Goal: Task Accomplishment & Management: Use online tool/utility

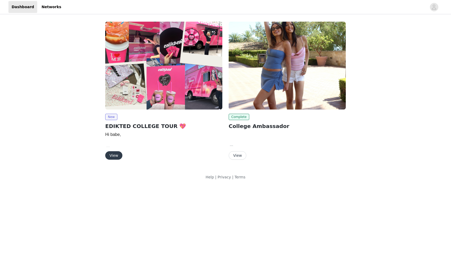
click at [114, 154] on button "View" at bounding box center [113, 155] width 17 height 8
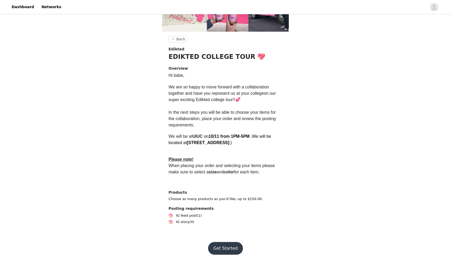
scroll to position [84, 0]
click at [223, 247] on button "Get Started" at bounding box center [225, 248] width 35 height 13
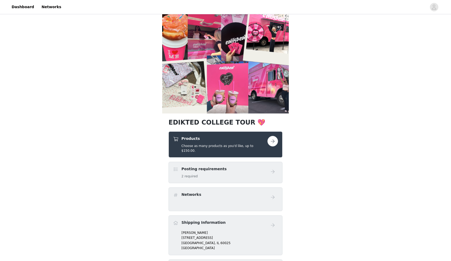
scroll to position [11, 0]
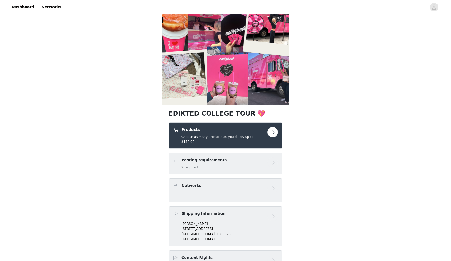
click at [255, 157] on div "Posting requirements 2 required" at bounding box center [220, 163] width 95 height 12
click at [270, 133] on button "button" at bounding box center [273, 132] width 11 height 11
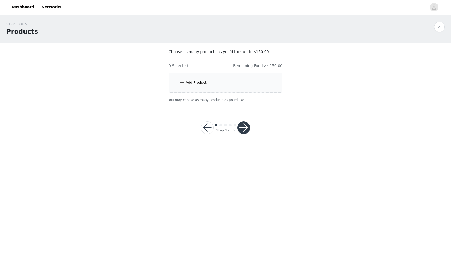
click at [222, 88] on div "Add Product" at bounding box center [226, 83] width 114 height 20
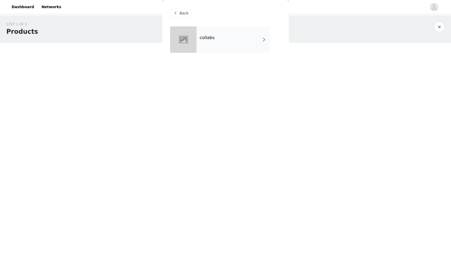
click at [212, 52] on div "collabs" at bounding box center [233, 39] width 73 height 26
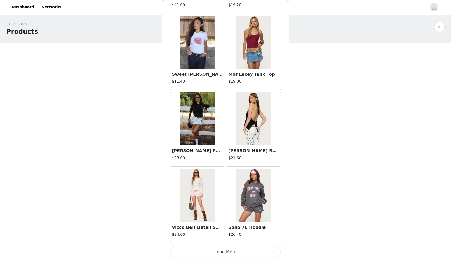
click at [222, 255] on button "Load More" at bounding box center [225, 252] width 111 height 13
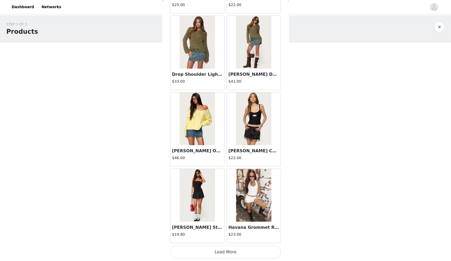
scroll to position [1312, 0]
click at [225, 251] on button "Load More" at bounding box center [225, 252] width 111 height 13
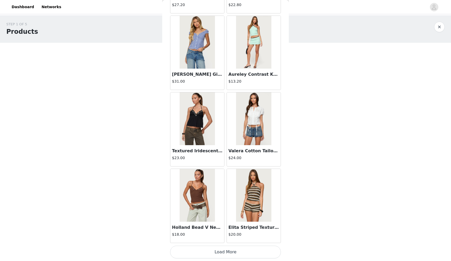
scroll to position [0, 0]
click at [230, 250] on button "Load More" at bounding box center [225, 252] width 111 height 13
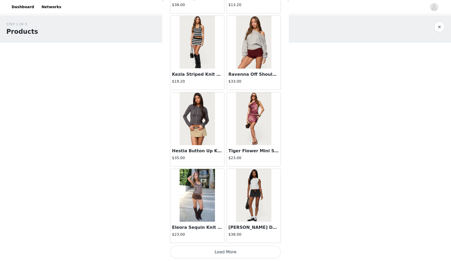
click at [230, 253] on button "Load More" at bounding box center [225, 252] width 111 height 13
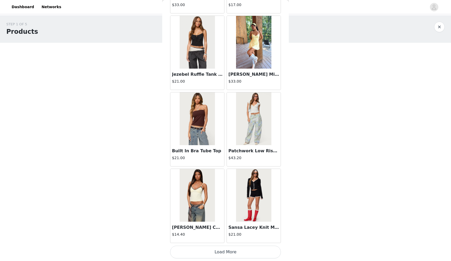
click at [235, 249] on button "Load More" at bounding box center [225, 252] width 111 height 13
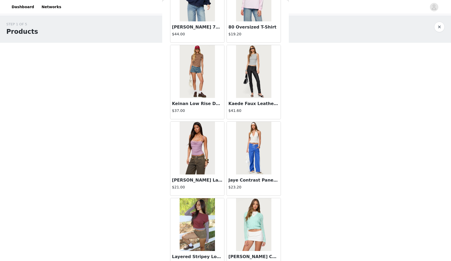
scroll to position [4276, 0]
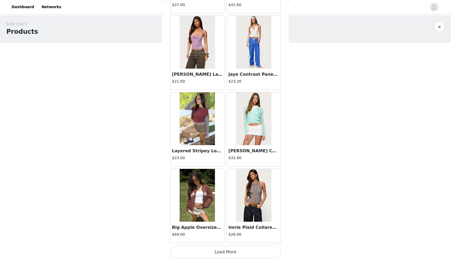
click at [224, 252] on button "Load More" at bounding box center [225, 252] width 111 height 13
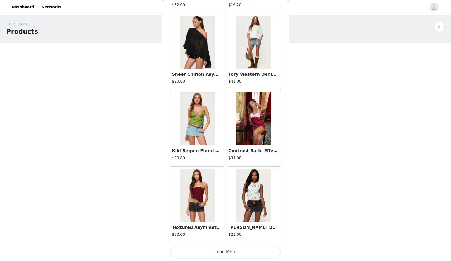
scroll to position [5141, 0]
click at [248, 251] on button "Load More" at bounding box center [225, 252] width 111 height 13
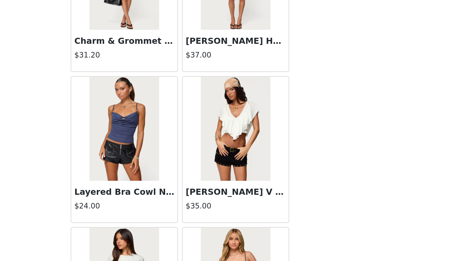
scroll to position [5899, 0]
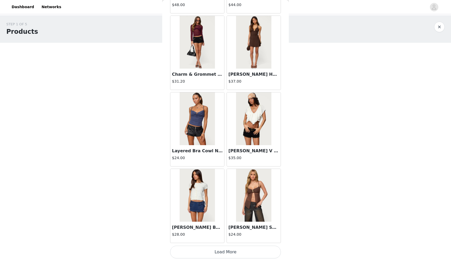
click at [240, 251] on button "Load More" at bounding box center [225, 252] width 111 height 13
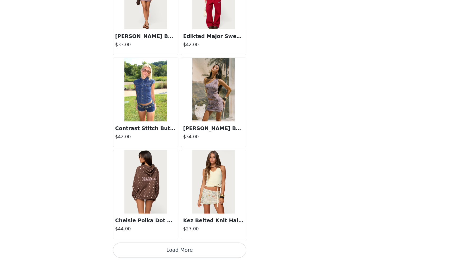
scroll to position [0, 0]
click at [170, 246] on button "Load More" at bounding box center [225, 252] width 111 height 13
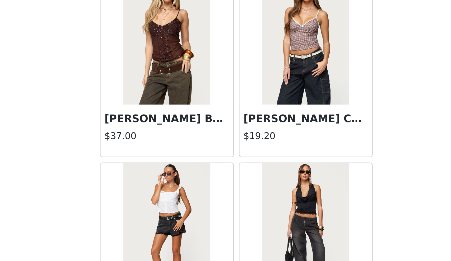
scroll to position [7438, 0]
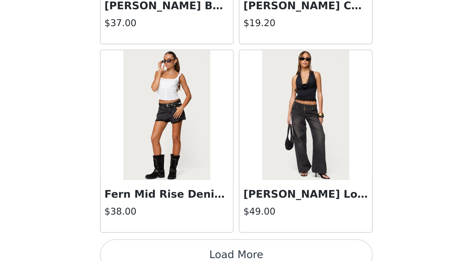
click at [170, 246] on button "Load More" at bounding box center [225, 252] width 111 height 13
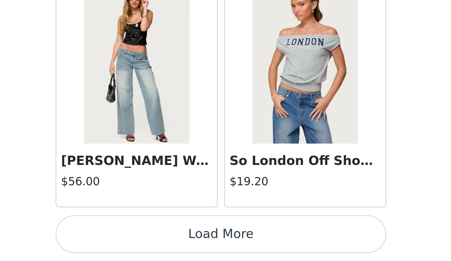
scroll to position [0, 0]
click at [170, 246] on button "Load More" at bounding box center [225, 252] width 111 height 13
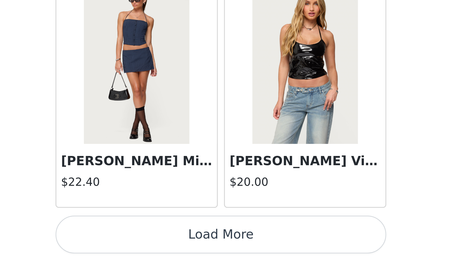
click at [170, 246] on button "Load More" at bounding box center [225, 252] width 111 height 13
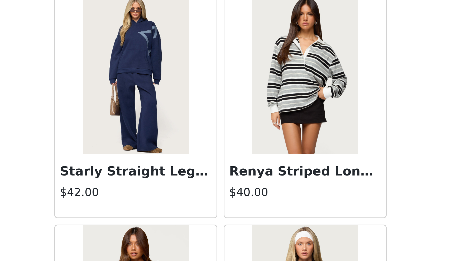
scroll to position [9502, 0]
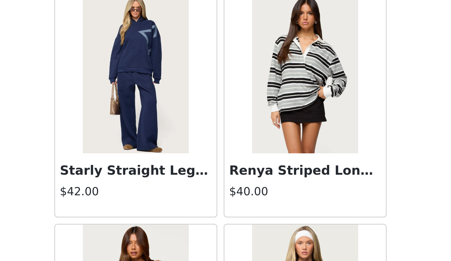
click at [180, 172] on img at bounding box center [197, 198] width 35 height 53
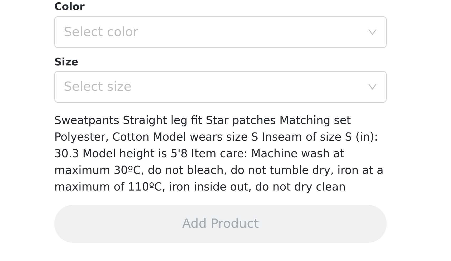
scroll to position [0, 0]
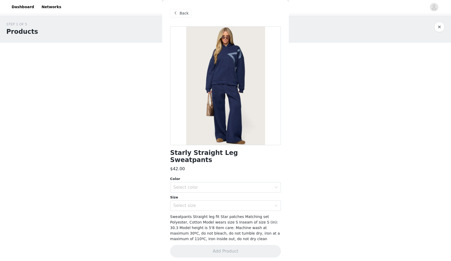
click at [249, 116] on div at bounding box center [225, 85] width 111 height 119
click at [439, 27] on button "button" at bounding box center [440, 27] width 11 height 11
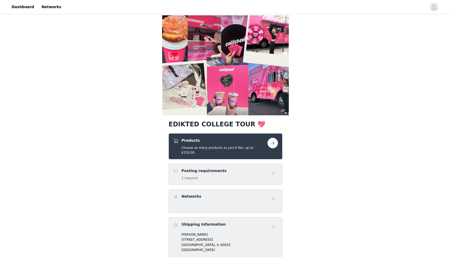
click at [270, 145] on button "button" at bounding box center [273, 143] width 11 height 11
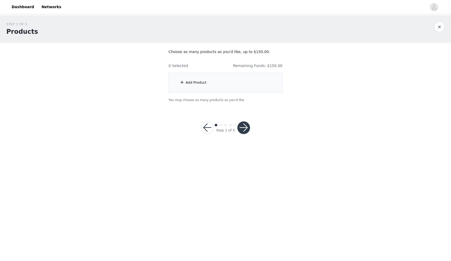
click at [217, 87] on div "Add Product" at bounding box center [226, 83] width 114 height 20
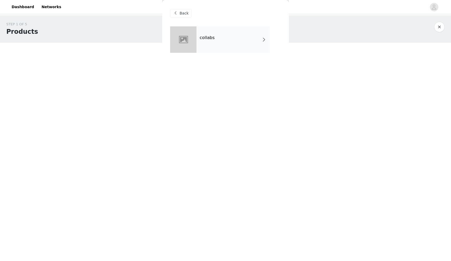
click at [220, 39] on div "collabs" at bounding box center [233, 39] width 73 height 26
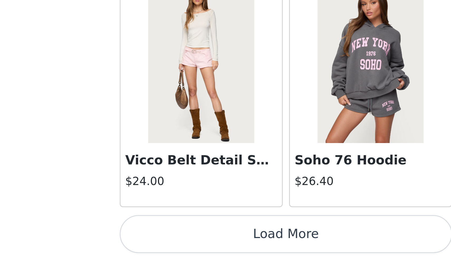
click at [170, 246] on button "Load More" at bounding box center [225, 252] width 111 height 13
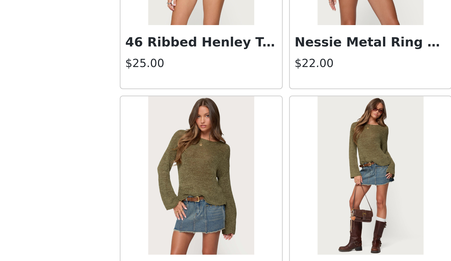
scroll to position [1140, 0]
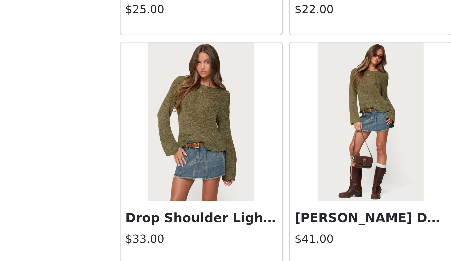
click at [236, 188] on img at bounding box center [253, 214] width 35 height 53
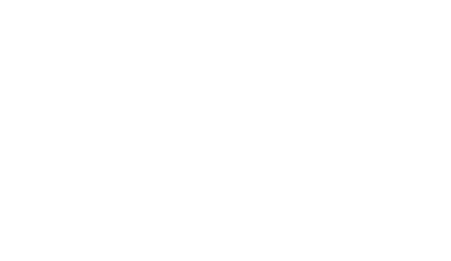
scroll to position [0, 0]
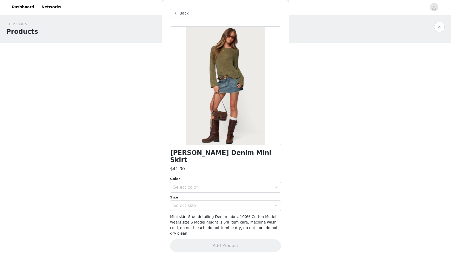
click at [184, 14] on span "Back" at bounding box center [184, 14] width 9 height 6
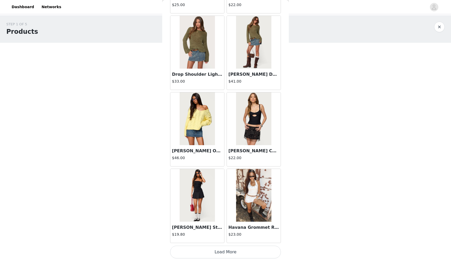
click at [239, 250] on button "Load More" at bounding box center [225, 252] width 111 height 13
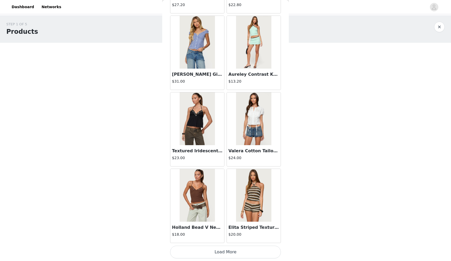
click at [225, 252] on button "Load More" at bounding box center [225, 252] width 111 height 13
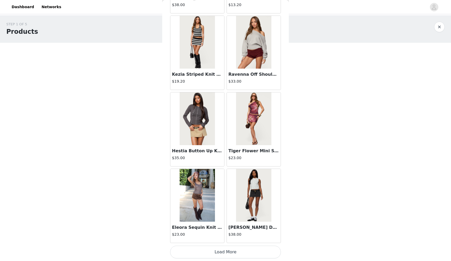
scroll to position [2844, 0]
click at [227, 252] on button "Load More" at bounding box center [225, 252] width 111 height 13
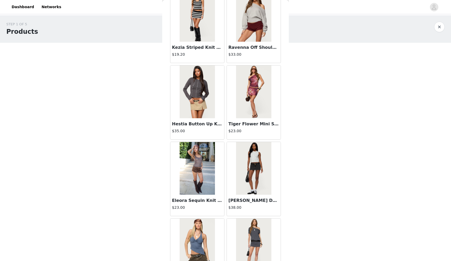
scroll to position [2872, 0]
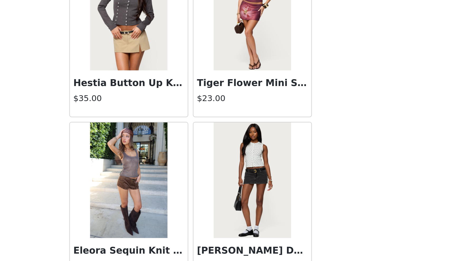
click at [236, 141] on img at bounding box center [253, 167] width 35 height 53
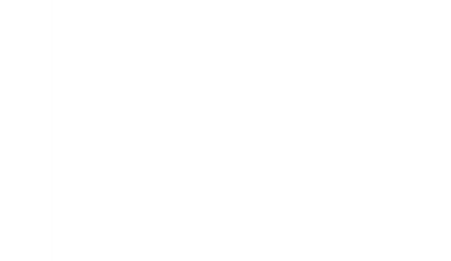
scroll to position [0, 0]
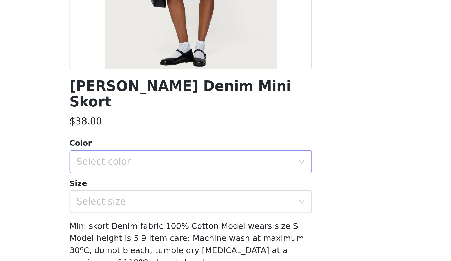
click at [173, 185] on div "Select color" at bounding box center [222, 187] width 99 height 5
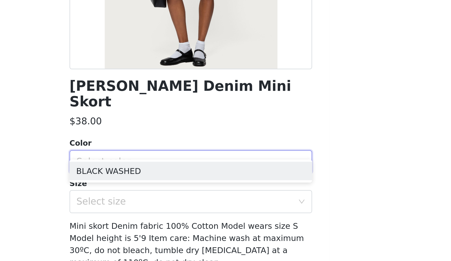
click at [170, 54] on div "[PERSON_NAME] Denim Mini Skort $38.00 Color Select color Size Select size Mini …" at bounding box center [225, 142] width 111 height 232
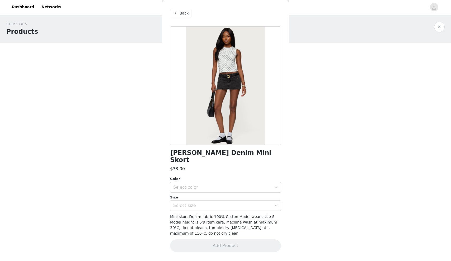
click at [178, 13] on span at bounding box center [175, 13] width 6 height 6
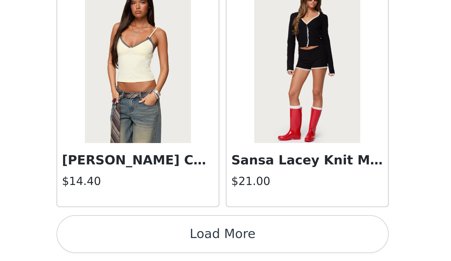
click at [170, 246] on button "Load More" at bounding box center [225, 252] width 111 height 13
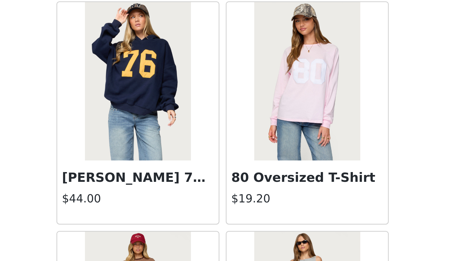
scroll to position [4063, 0]
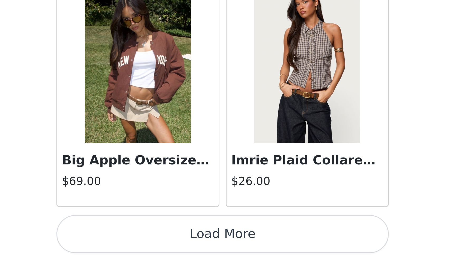
click at [170, 246] on button "Load More" at bounding box center [225, 252] width 111 height 13
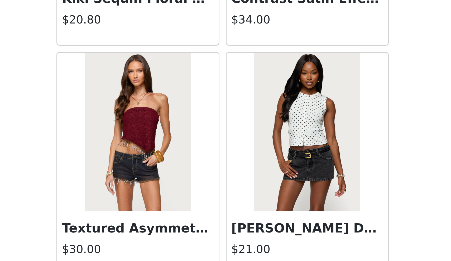
scroll to position [5120, 0]
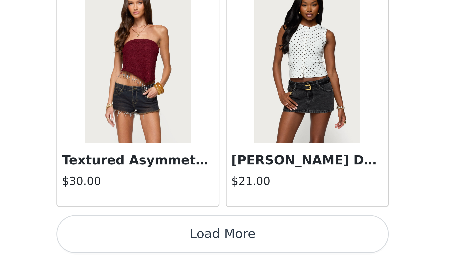
click at [170, 246] on button "Load More" at bounding box center [225, 252] width 111 height 13
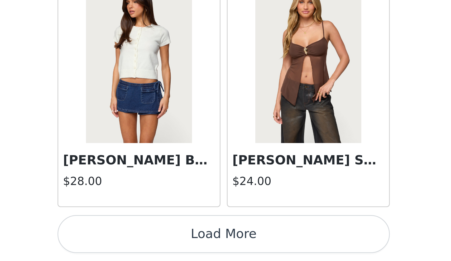
scroll to position [0, 0]
click at [170, 246] on button "Load More" at bounding box center [225, 252] width 111 height 13
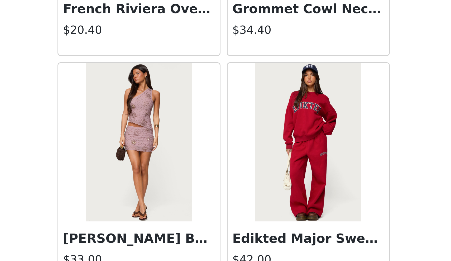
scroll to position [6507, 0]
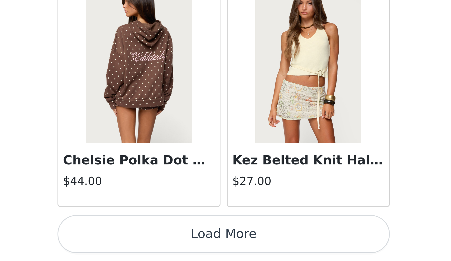
click at [170, 246] on button "Load More" at bounding box center [225, 252] width 111 height 13
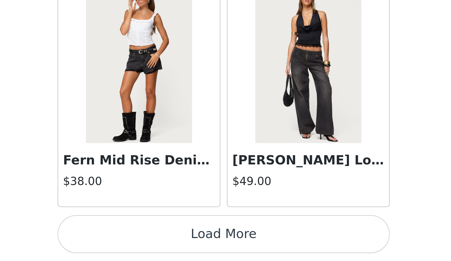
scroll to position [0, 0]
click at [170, 246] on button "Load More" at bounding box center [225, 252] width 111 height 13
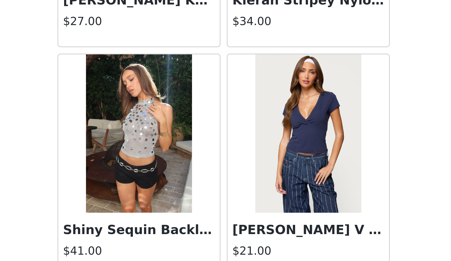
scroll to position [7874, 0]
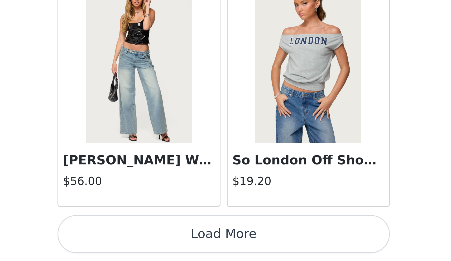
click at [170, 246] on button "Load More" at bounding box center [225, 252] width 111 height 13
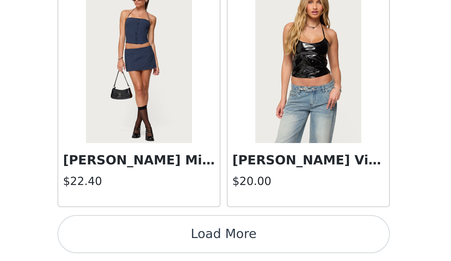
scroll to position [0, 0]
click at [170, 246] on button "Load More" at bounding box center [225, 252] width 111 height 13
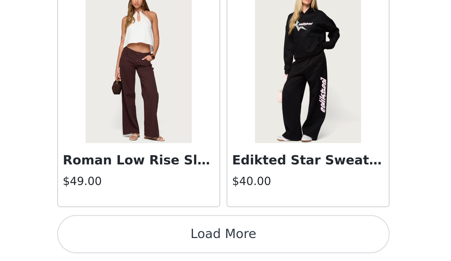
click at [170, 246] on button "Load More" at bounding box center [225, 252] width 111 height 13
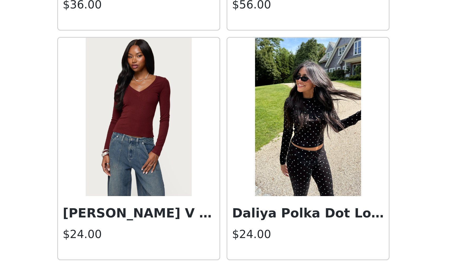
scroll to position [10328, 0]
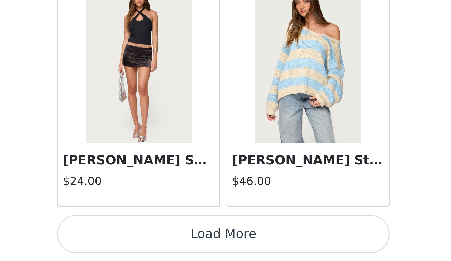
click at [170, 246] on button "Load More" at bounding box center [225, 252] width 111 height 13
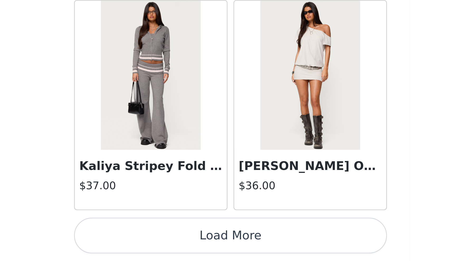
scroll to position [0, 0]
click at [170, 246] on button "Load More" at bounding box center [225, 252] width 111 height 13
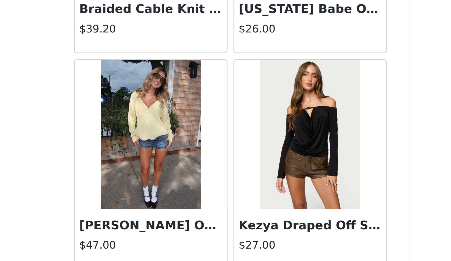
scroll to position [11860, 0]
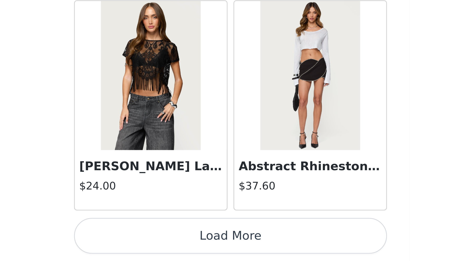
click at [170, 246] on button "Load More" at bounding box center [225, 252] width 111 height 13
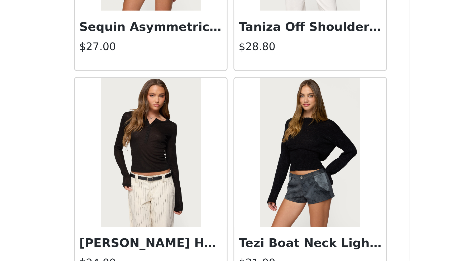
scroll to position [12694, 0]
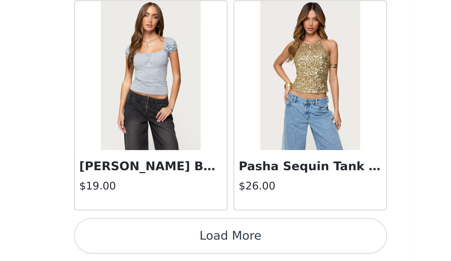
click at [170, 246] on button "Load More" at bounding box center [225, 252] width 111 height 13
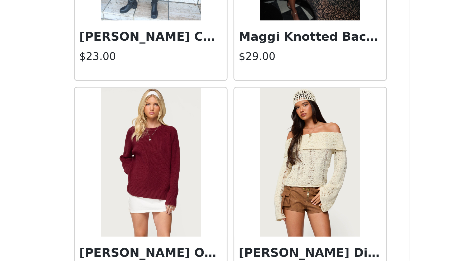
scroll to position [13556, 0]
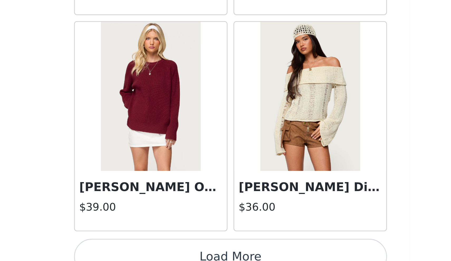
click at [170, 253] on button "Load More" at bounding box center [225, 259] width 111 height 13
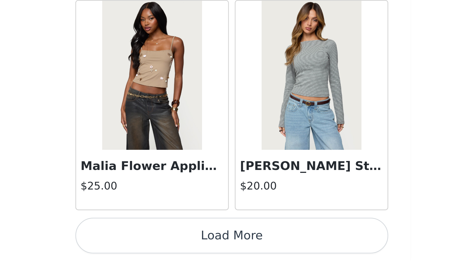
scroll to position [0, 0]
click at [170, 246] on button "Load More" at bounding box center [225, 252] width 111 height 13
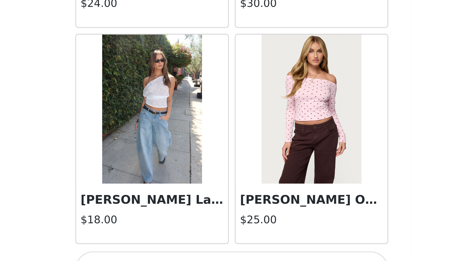
scroll to position [15090, 0]
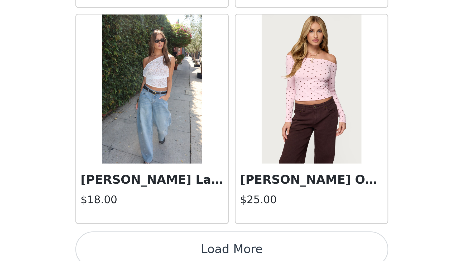
click at [170, 251] on button "Load More" at bounding box center [225, 257] width 111 height 13
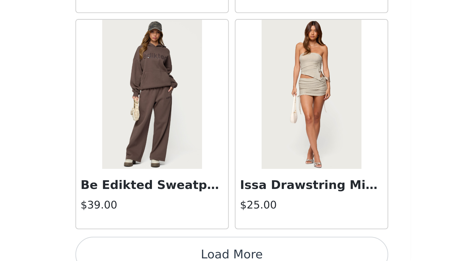
scroll to position [15856, 0]
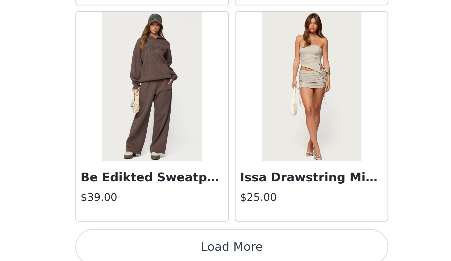
click at [170, 250] on button "Load More" at bounding box center [225, 256] width 111 height 13
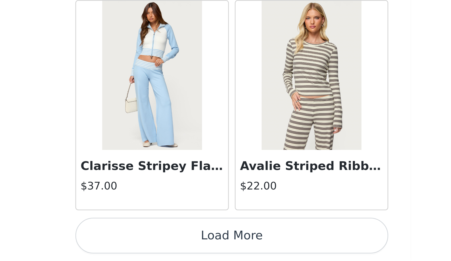
scroll to position [0, 0]
click at [170, 246] on button "Load More" at bounding box center [225, 252] width 111 height 13
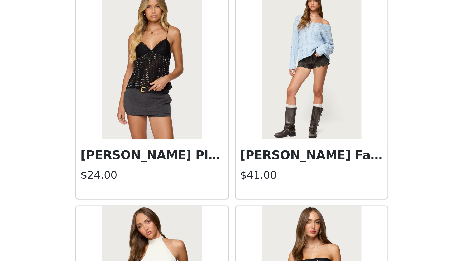
scroll to position [17006, 0]
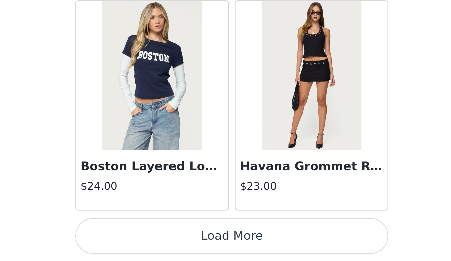
click at [170, 246] on button "Load More" at bounding box center [225, 252] width 111 height 13
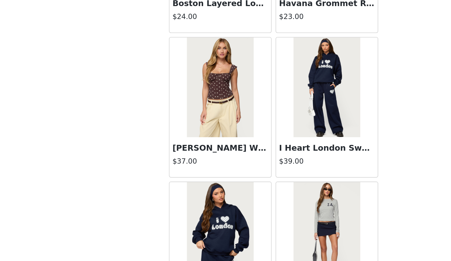
scroll to position [17591, 0]
